Goal: Task Accomplishment & Management: Use online tool/utility

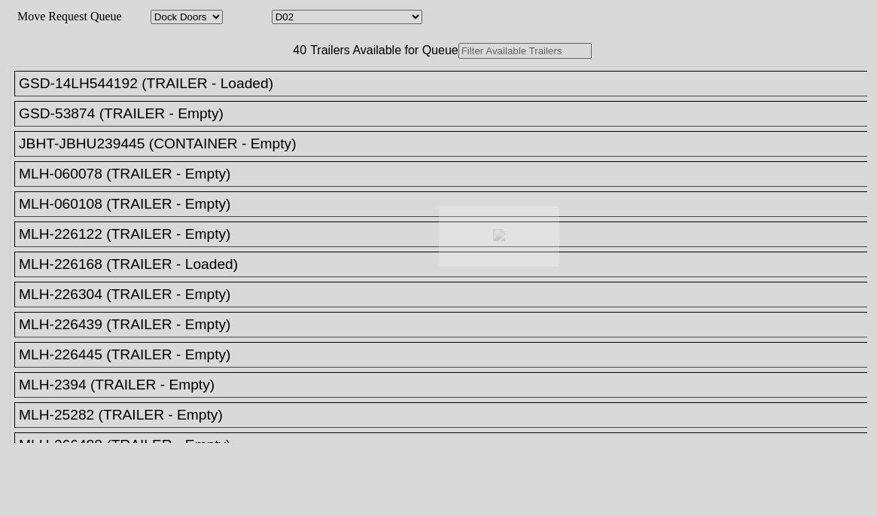
select select "1815"
select select "12539"
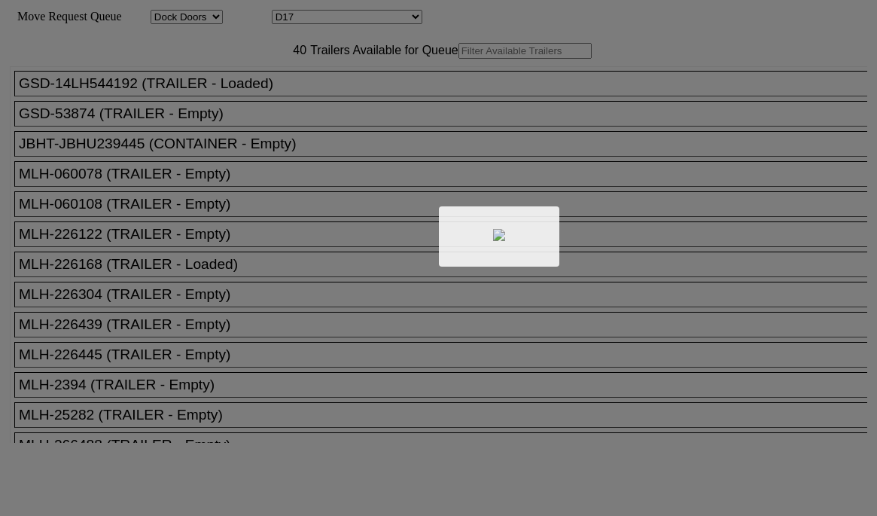
select select "1815"
select select "12554"
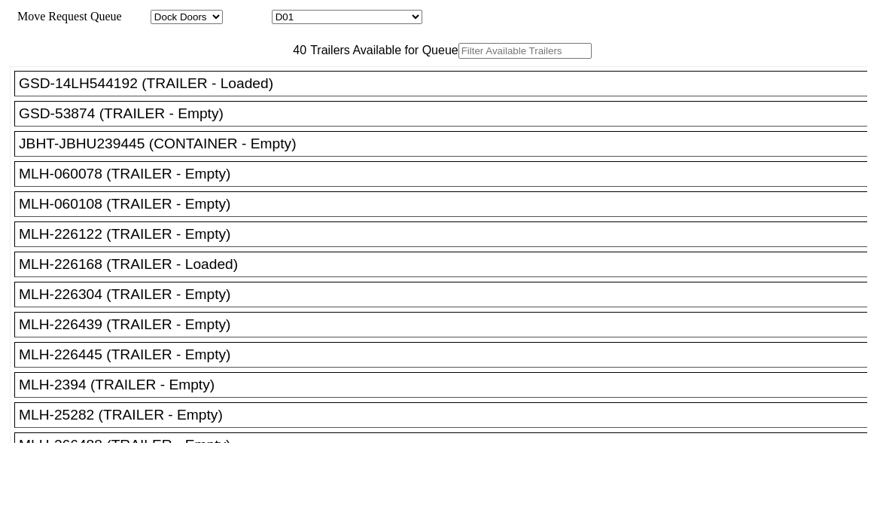
click at [458, 59] on input "text" at bounding box center [524, 51] width 133 height 16
click at [122, 122] on div "GSD-53874 (TRAILER - Empty)" at bounding box center [447, 113] width 857 height 17
